Goal: Find specific page/section: Find specific page/section

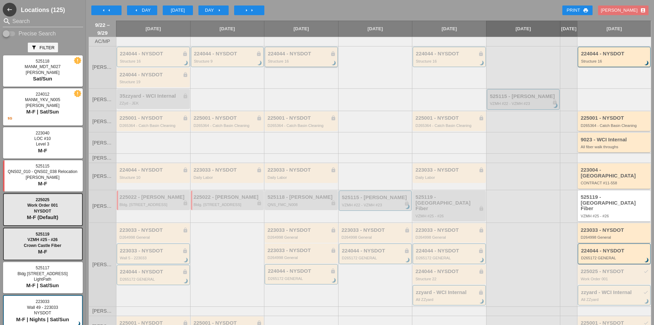
click at [292, 62] on div "224044 - NYSDOT lock Structure 16 brightness_3" at bounding box center [302, 57] width 68 height 12
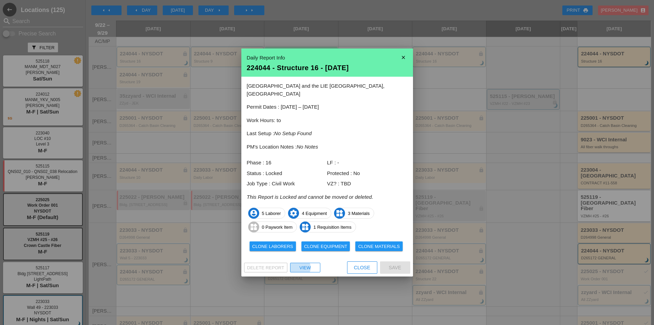
click at [307, 267] on div "View" at bounding box center [305, 267] width 24 height 7
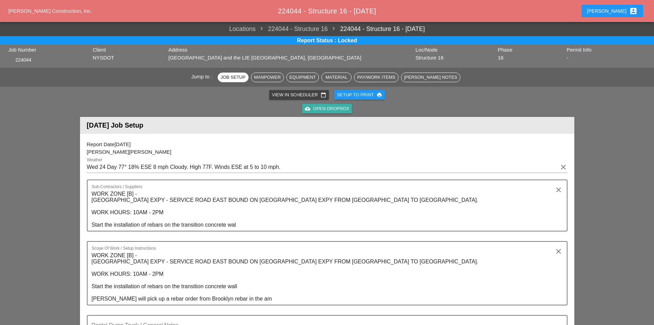
click at [305, 109] on icon "cloud_upload" at bounding box center [307, 108] width 5 height 5
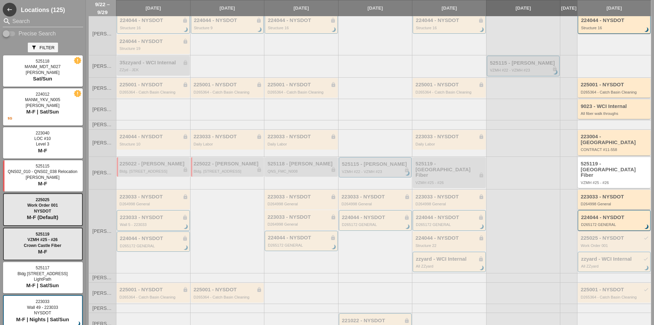
scroll to position [31, 0]
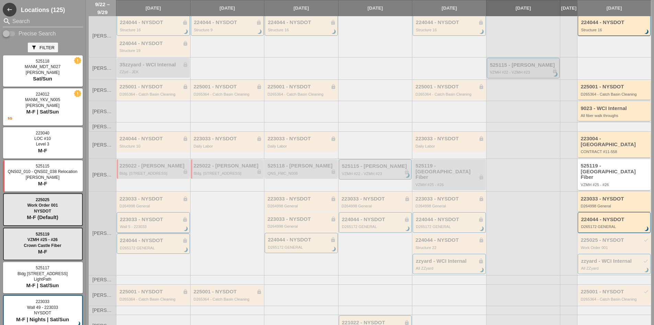
click at [142, 217] on div "223033 - NYSDOT lock Wall 5 - 223033 brightness_3" at bounding box center [154, 222] width 68 height 12
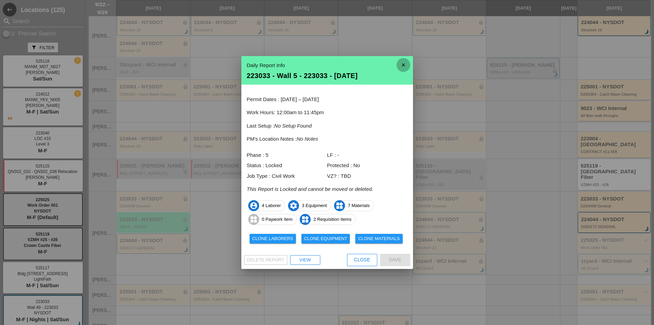
click at [401, 59] on icon "close" at bounding box center [404, 65] width 14 height 14
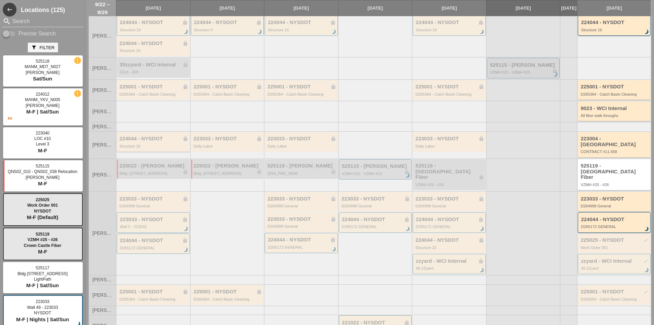
click at [165, 140] on div "224044 - NYSDOT lock Structure 10" at bounding box center [153, 142] width 73 height 20
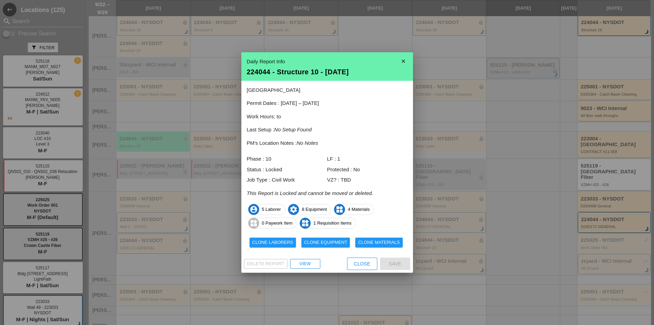
click at [406, 56] on icon "close" at bounding box center [404, 61] width 14 height 14
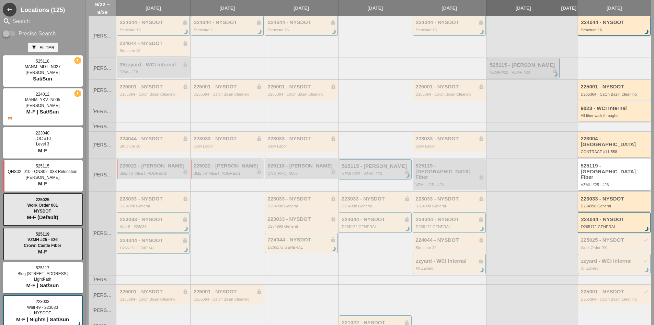
click at [154, 46] on div "224044 - NYSDOT lock" at bounding box center [154, 44] width 69 height 6
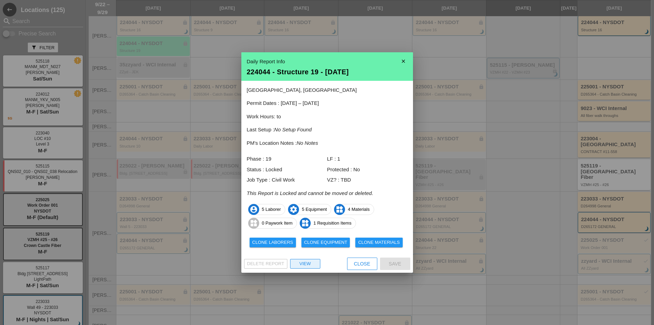
click at [310, 266] on div "View" at bounding box center [305, 263] width 24 height 7
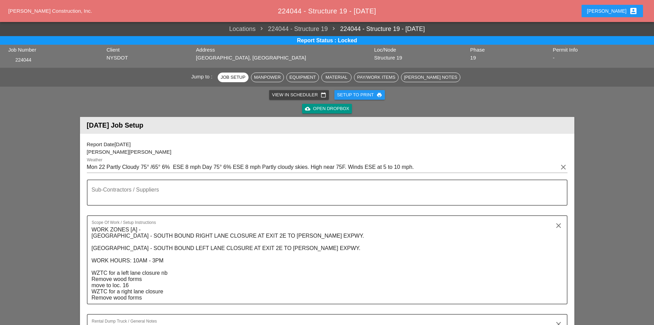
click at [328, 106] on div "cloud_upload Open Dropbox" at bounding box center [327, 108] width 44 height 7
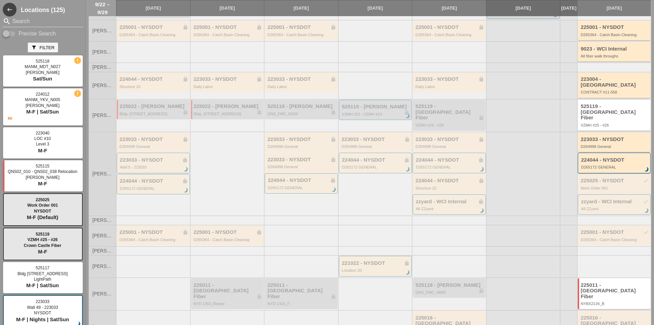
scroll to position [100, 0]
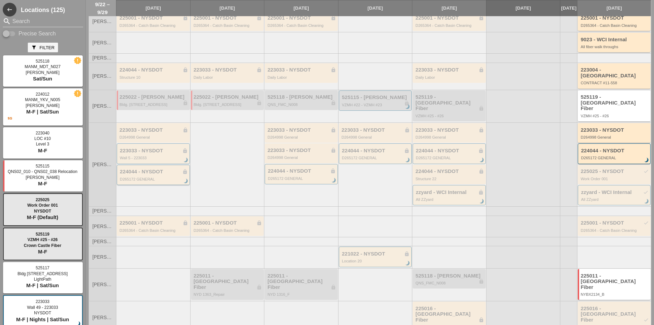
click at [165, 175] on div "224044 - NYSDOT lock D265172 GENERAL brightness_3" at bounding box center [153, 174] width 73 height 20
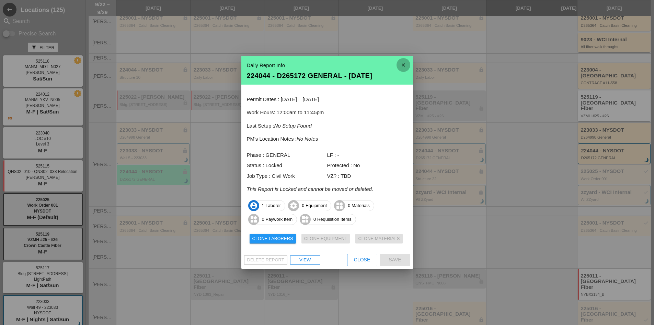
click at [400, 59] on icon "close" at bounding box center [404, 65] width 14 height 14
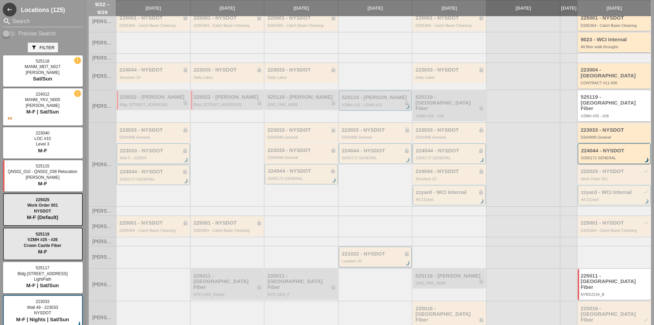
click at [360, 251] on div "221022 - NYSDOT lock" at bounding box center [376, 254] width 68 height 6
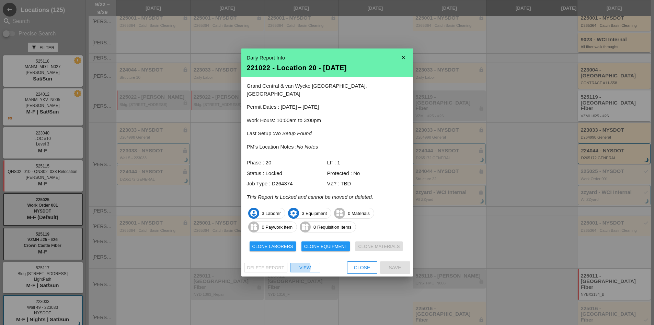
click at [307, 270] on div "View" at bounding box center [305, 267] width 24 height 7
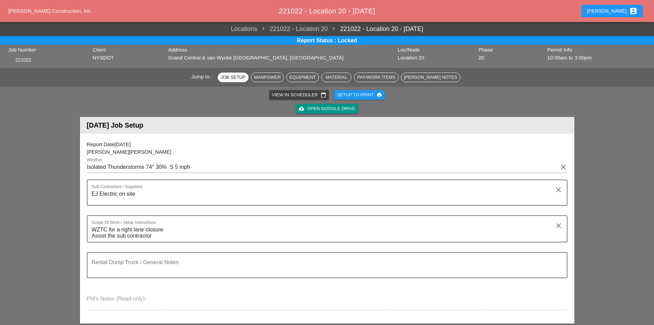
click at [321, 109] on div "cloud_upload Open Google Drive" at bounding box center [327, 108] width 56 height 7
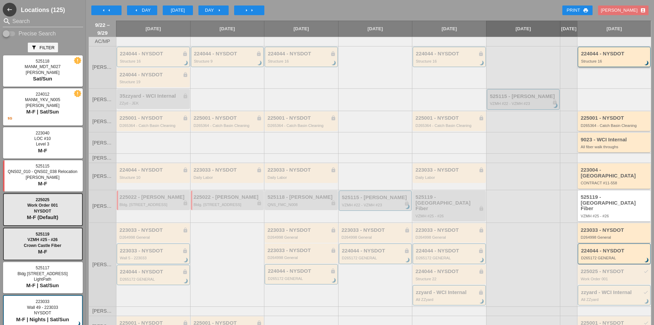
click at [604, 67] on div "224044 - NYSDOT Structure 16 brightness_3" at bounding box center [614, 57] width 73 height 20
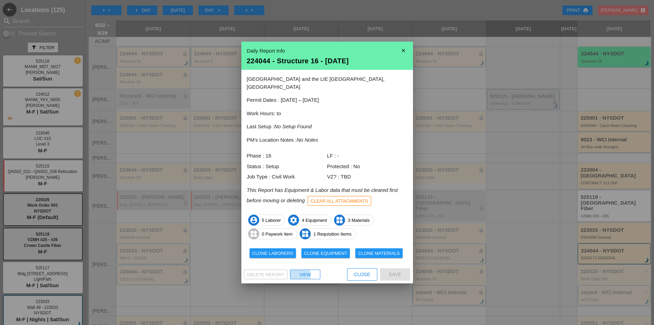
click at [306, 277] on div "View" at bounding box center [305, 274] width 24 height 7
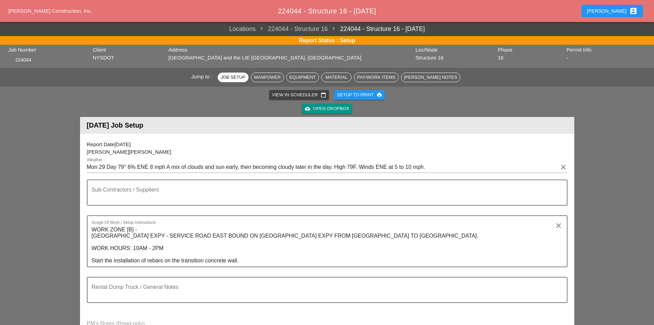
click at [337, 109] on div "cloud_upload Open Dropbox" at bounding box center [327, 108] width 44 height 7
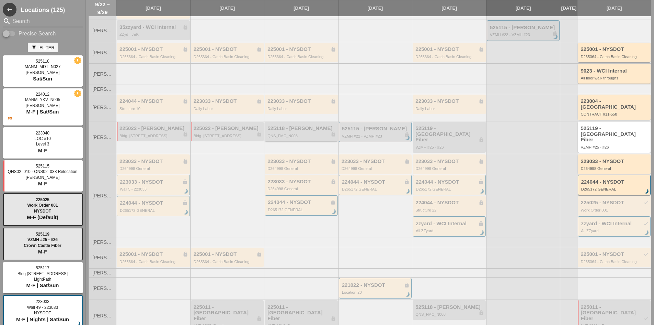
scroll to position [100, 0]
